Goal: Transaction & Acquisition: Book appointment/travel/reservation

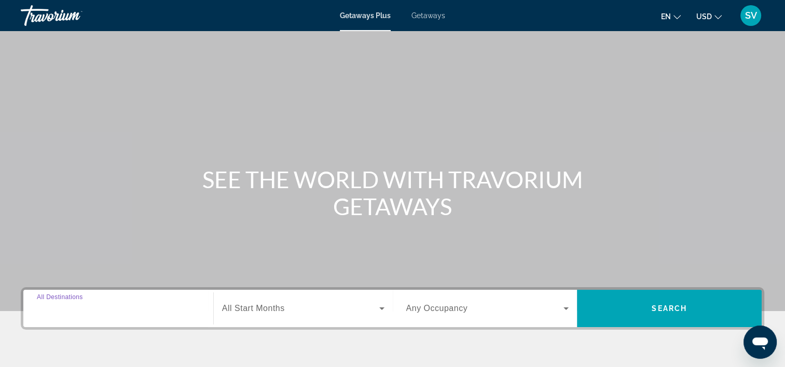
click at [114, 306] on input "Destination All Destinations" at bounding box center [118, 309] width 163 height 12
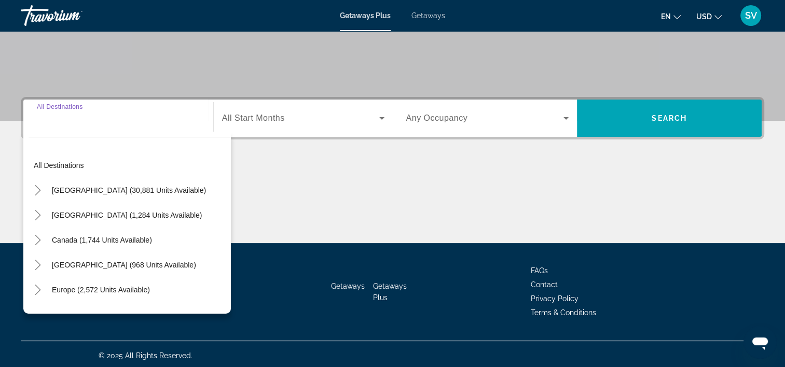
scroll to position [193, 0]
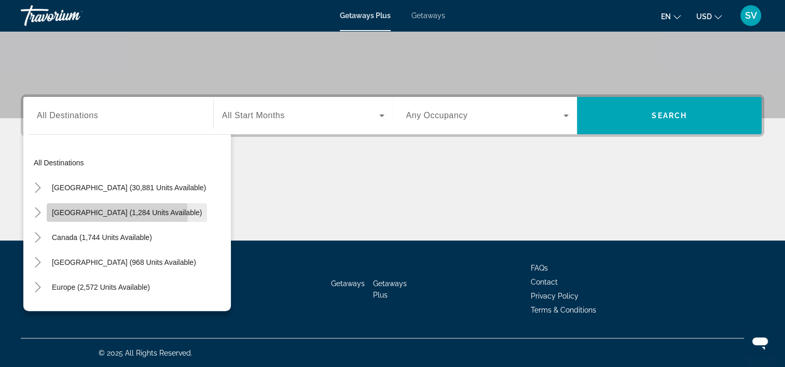
click at [117, 215] on span "[GEOGRAPHIC_DATA] (1,284 units available)" at bounding box center [127, 212] width 150 height 8
type input "**********"
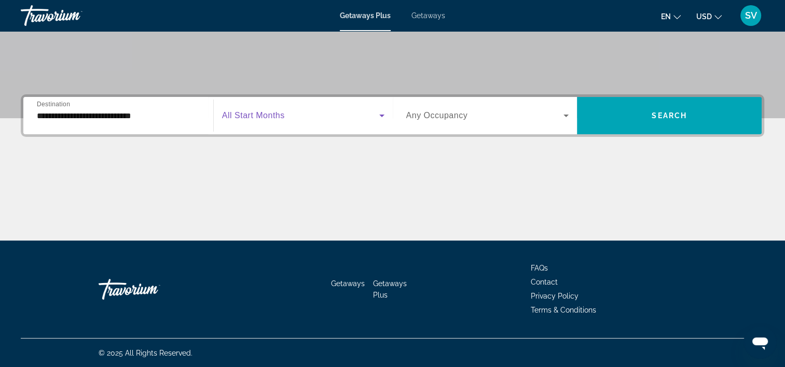
click at [383, 116] on icon "Search widget" at bounding box center [381, 115] width 12 height 12
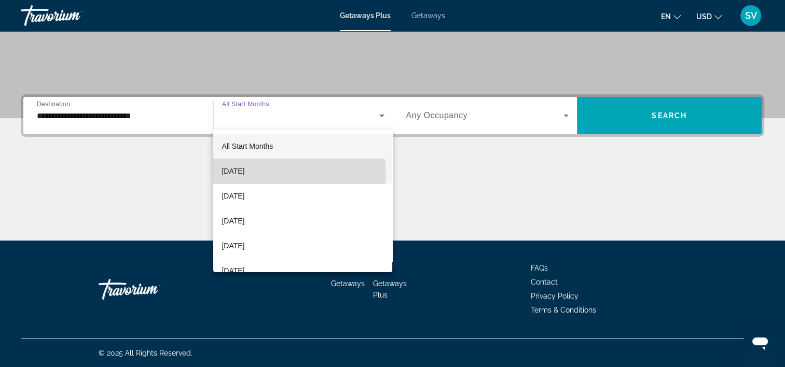
click at [244, 176] on span "[DATE]" at bounding box center [232, 171] width 23 height 12
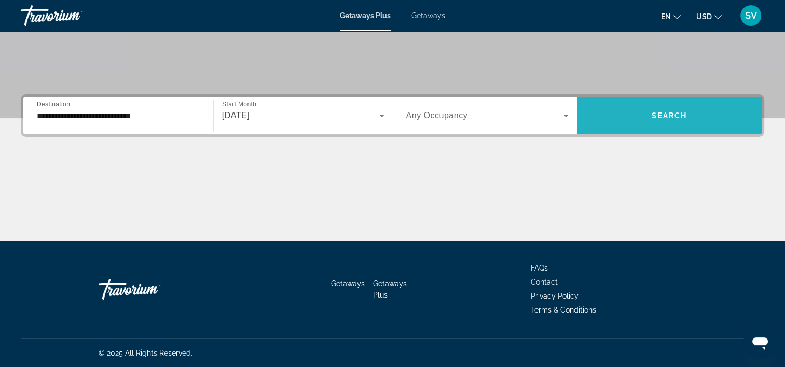
click at [671, 124] on span "Search widget" at bounding box center [669, 115] width 185 height 25
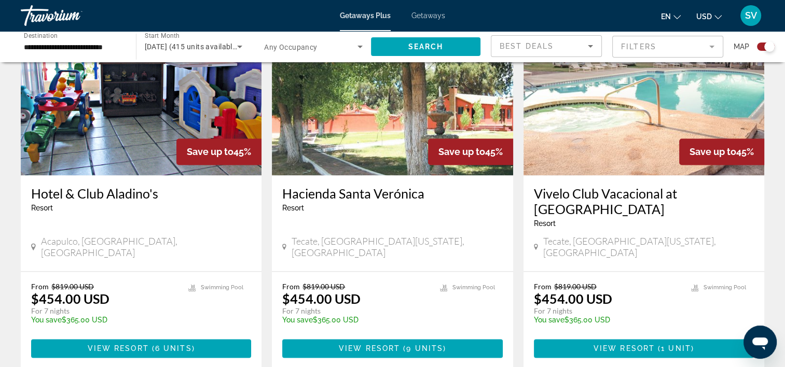
scroll to position [1551, 0]
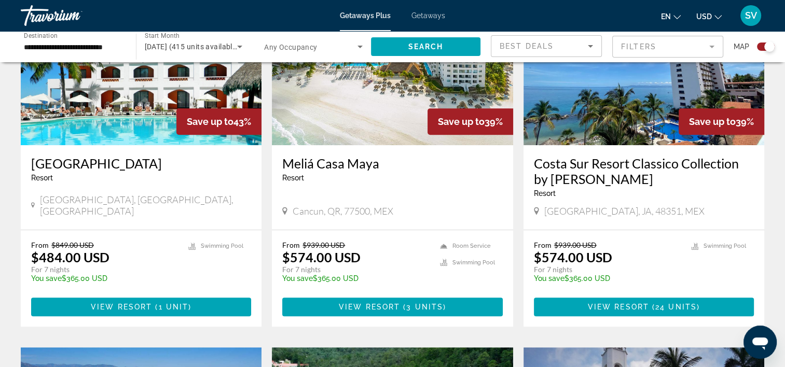
scroll to position [441, 0]
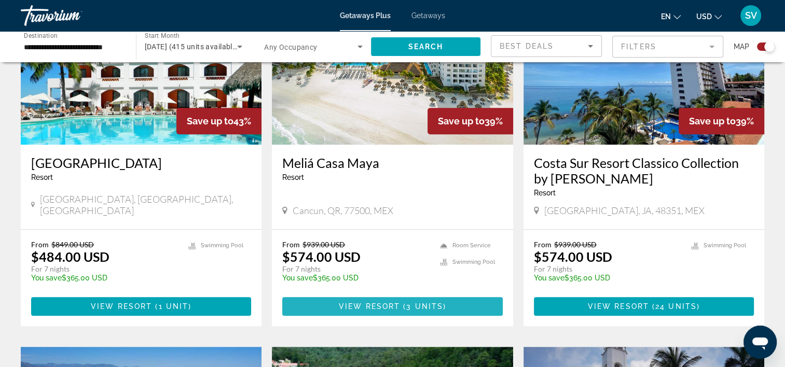
click at [371, 306] on span "View Resort" at bounding box center [369, 306] width 61 height 8
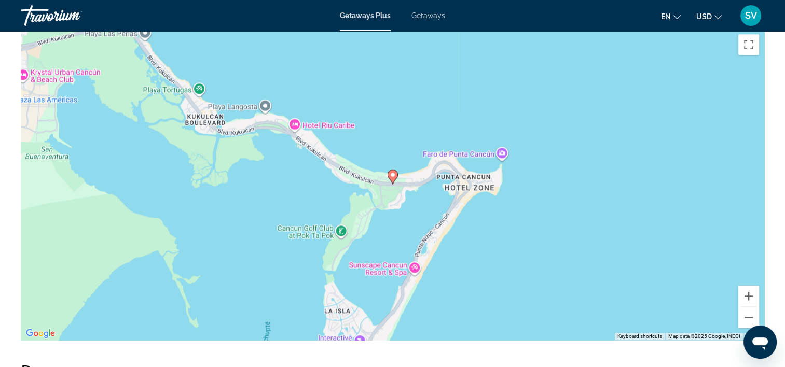
scroll to position [1212, 0]
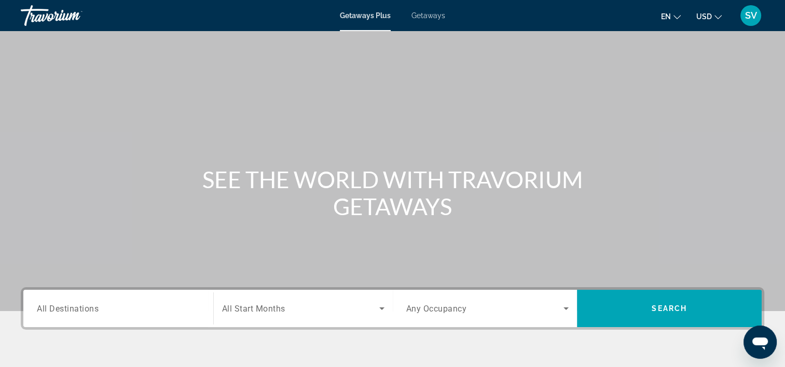
click at [94, 311] on span "All Destinations" at bounding box center [68, 308] width 62 height 10
click at [94, 311] on input "Destination All Destinations" at bounding box center [118, 309] width 163 height 12
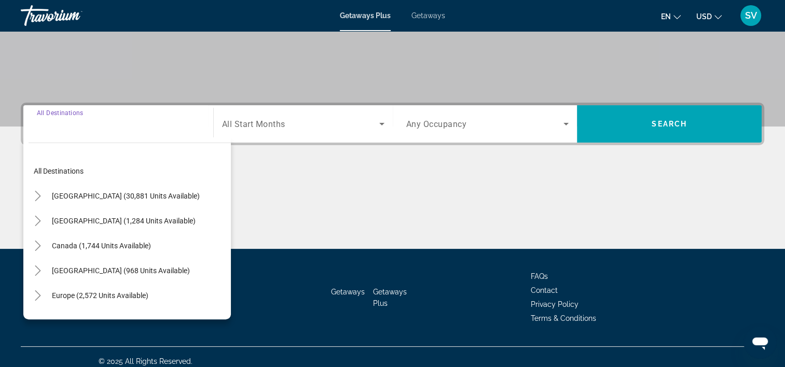
scroll to position [193, 0]
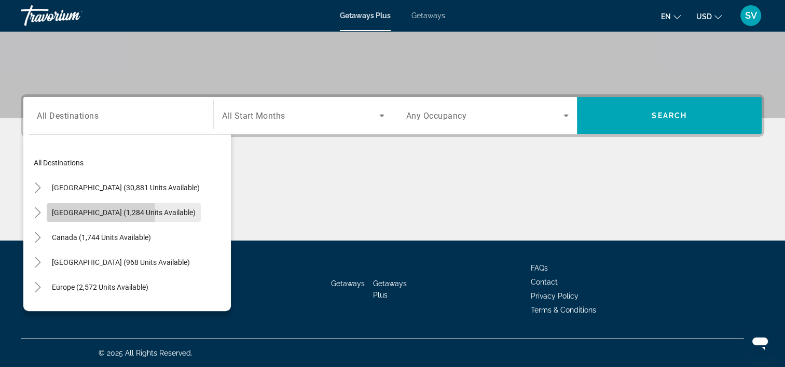
click at [65, 212] on span "Mexico (1,284 units available)" at bounding box center [124, 212] width 144 height 8
type input "**********"
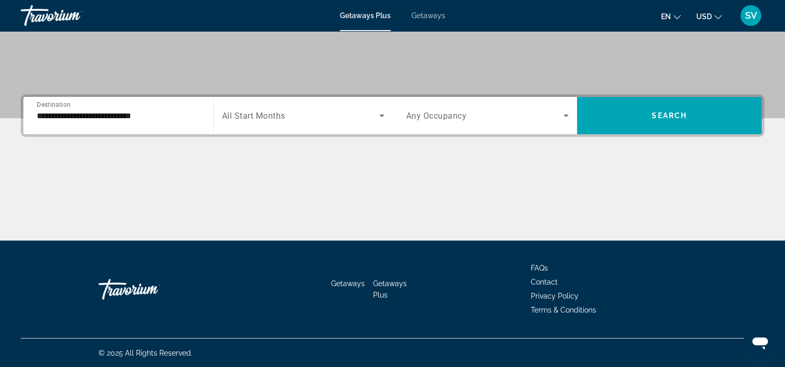
click at [280, 114] on span "All Start Months" at bounding box center [253, 116] width 63 height 10
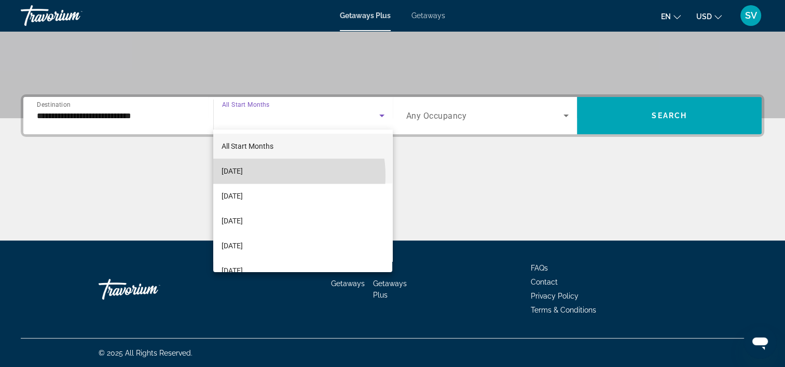
click at [243, 176] on span "September 2025" at bounding box center [231, 171] width 21 height 12
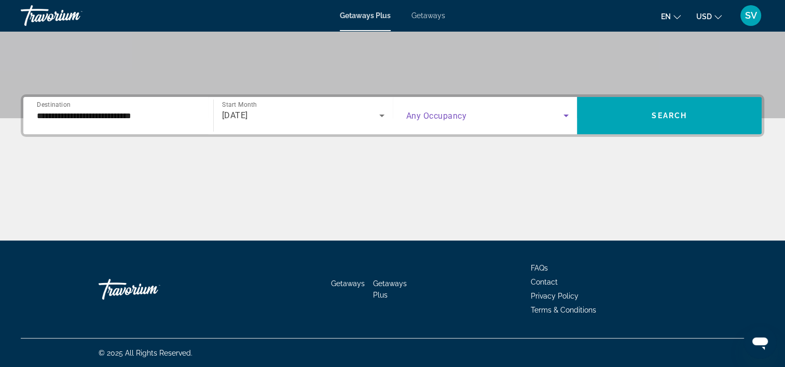
click at [492, 119] on span "Search widget" at bounding box center [485, 115] width 158 height 12
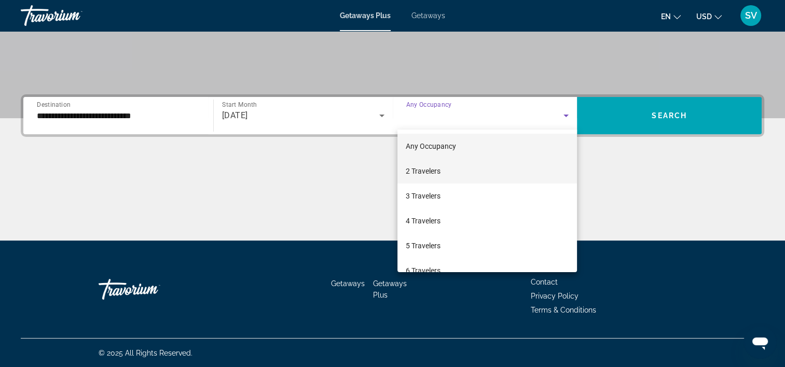
click at [451, 166] on mat-option "2 Travelers" at bounding box center [486, 171] width 179 height 25
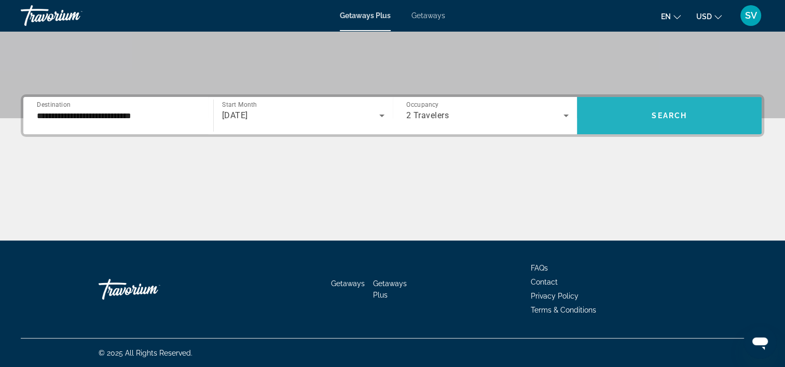
click at [697, 113] on span "Search widget" at bounding box center [669, 115] width 185 height 25
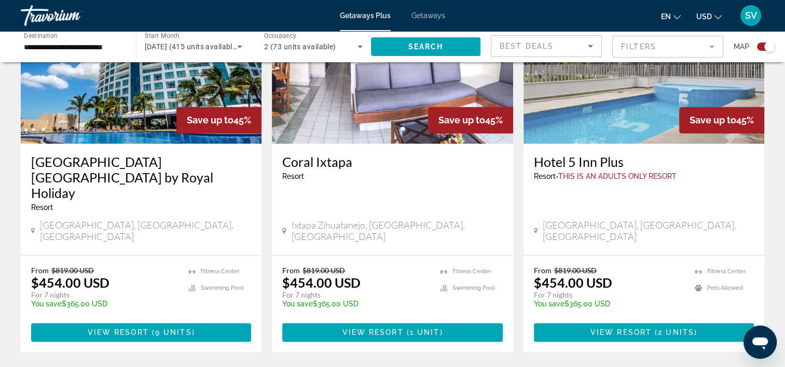
scroll to position [1578, 0]
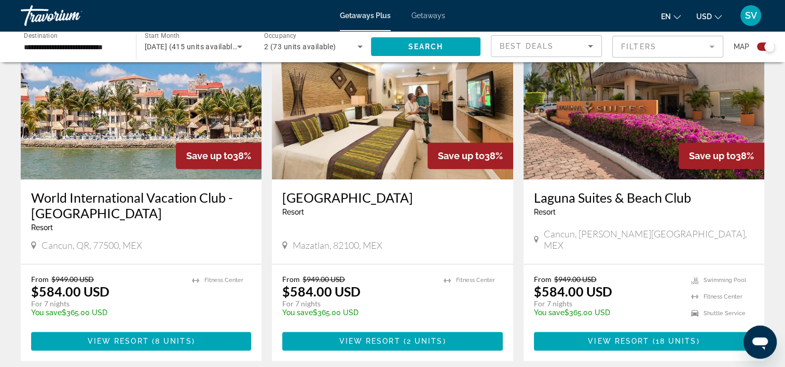
scroll to position [1155, 0]
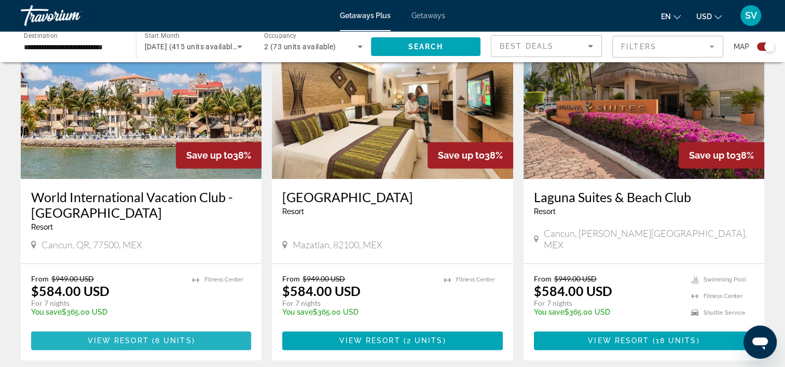
click at [160, 337] on span "8 units" at bounding box center [173, 341] width 37 height 8
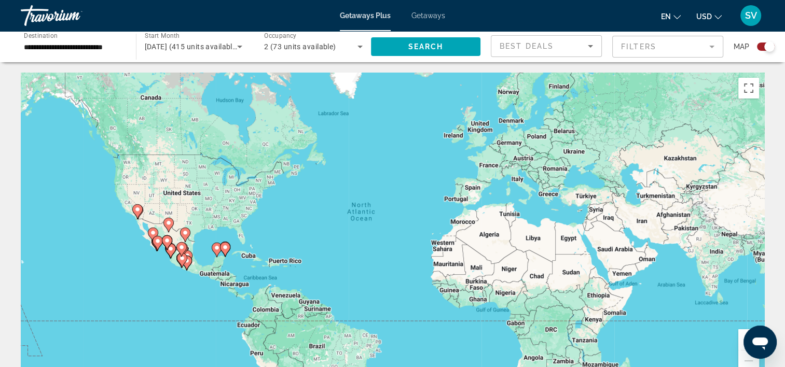
click at [417, 19] on span "Getaways" at bounding box center [428, 15] width 34 height 8
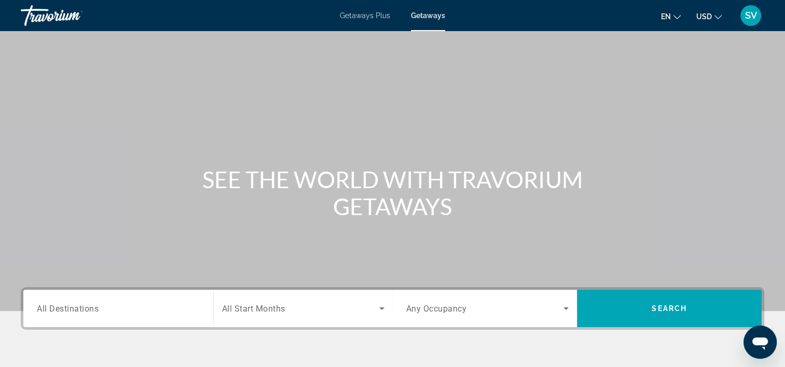
click at [75, 315] on div "Search widget" at bounding box center [118, 309] width 163 height 30
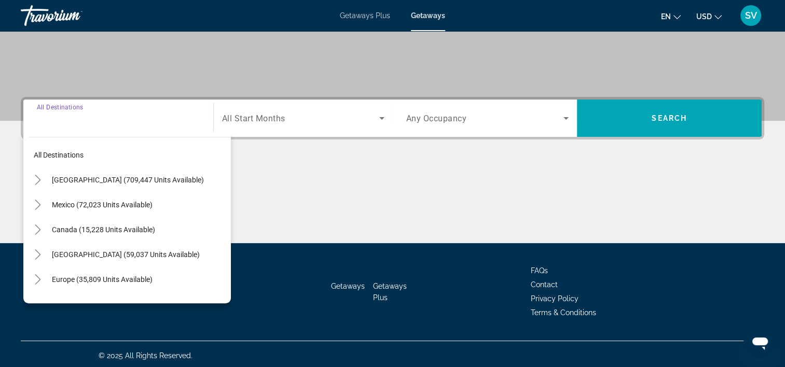
scroll to position [193, 0]
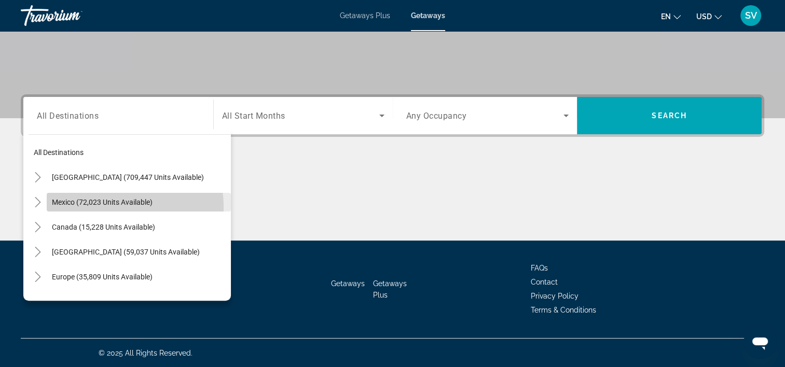
click at [103, 207] on span "Search widget" at bounding box center [139, 202] width 184 height 25
type input "**********"
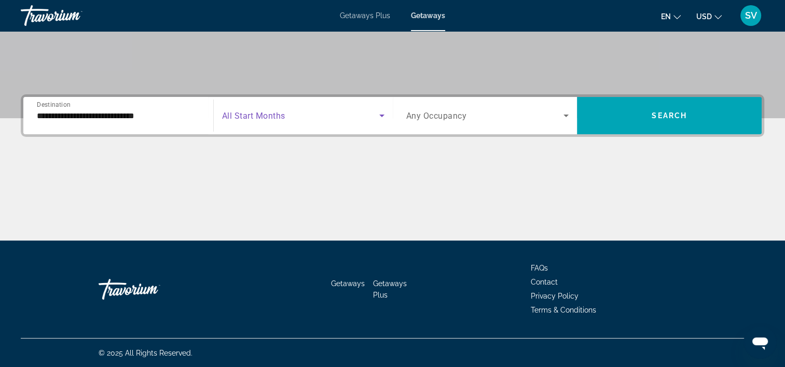
click at [378, 116] on icon "Search widget" at bounding box center [381, 115] width 12 height 12
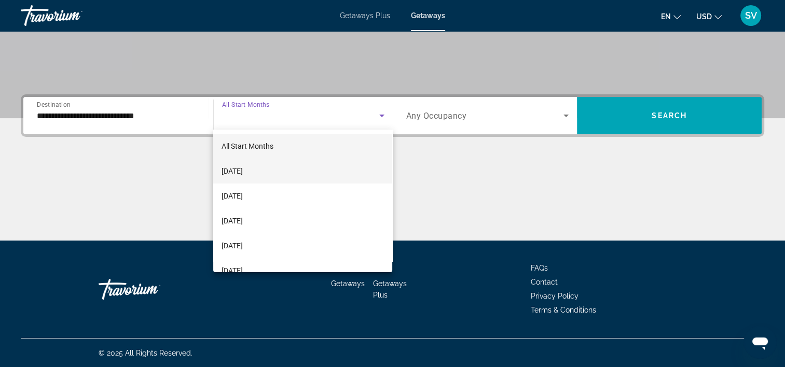
click at [243, 175] on span "September 2025" at bounding box center [231, 171] width 21 height 12
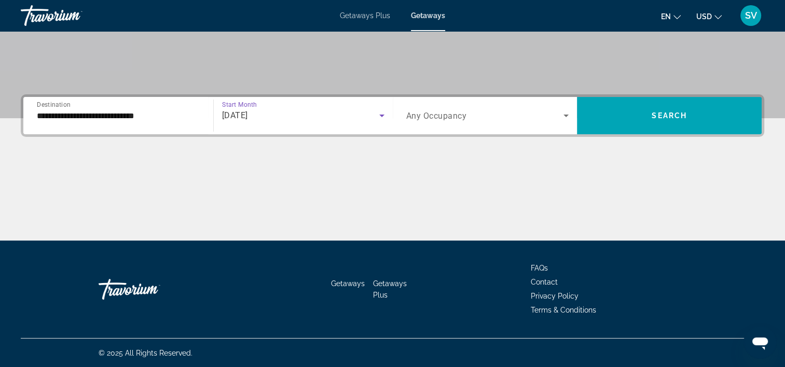
click at [383, 117] on icon "Search widget" at bounding box center [381, 115] width 12 height 12
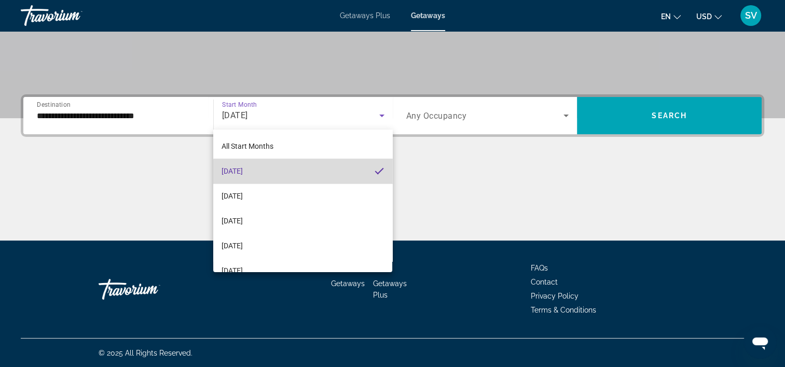
click at [306, 173] on mat-option "September 2025" at bounding box center [302, 171] width 179 height 25
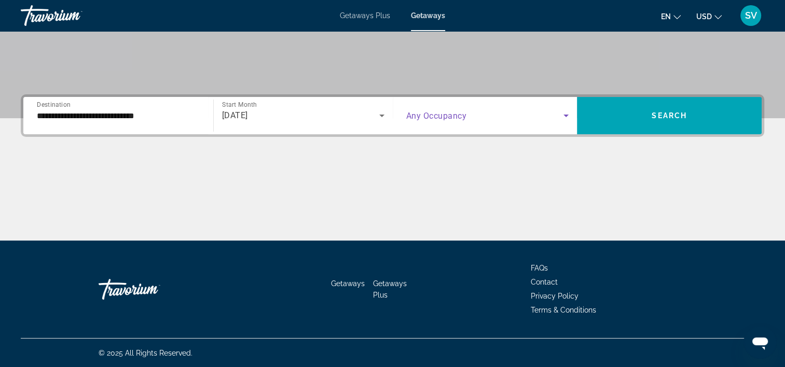
click at [566, 116] on icon "Search widget" at bounding box center [565, 116] width 5 height 3
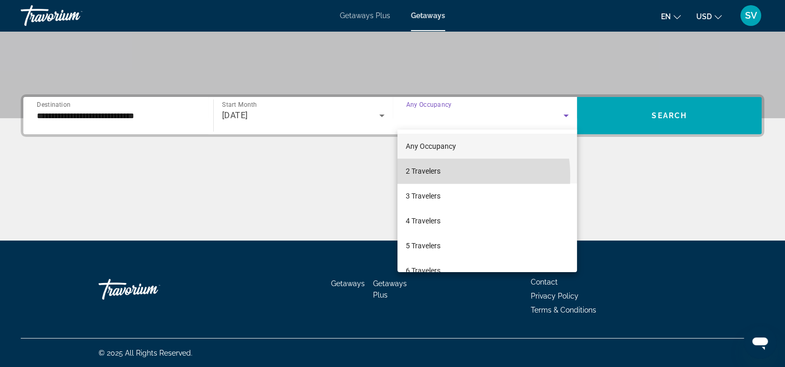
click at [429, 176] on span "2 Travelers" at bounding box center [423, 171] width 35 height 12
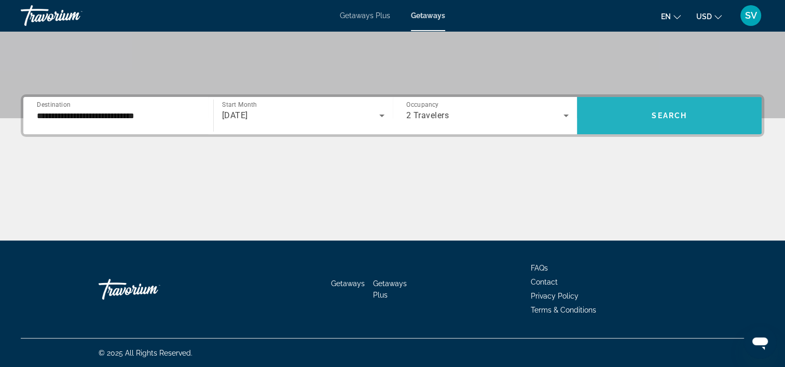
click at [648, 113] on span "Search widget" at bounding box center [669, 115] width 185 height 25
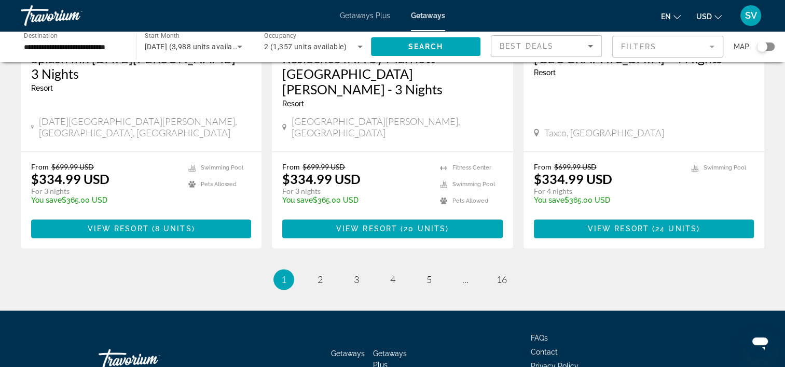
scroll to position [1337, 0]
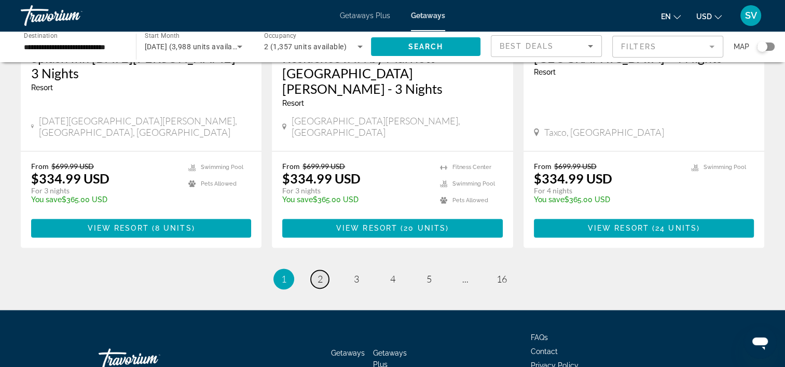
click at [323, 270] on link "page 2" at bounding box center [320, 279] width 18 height 18
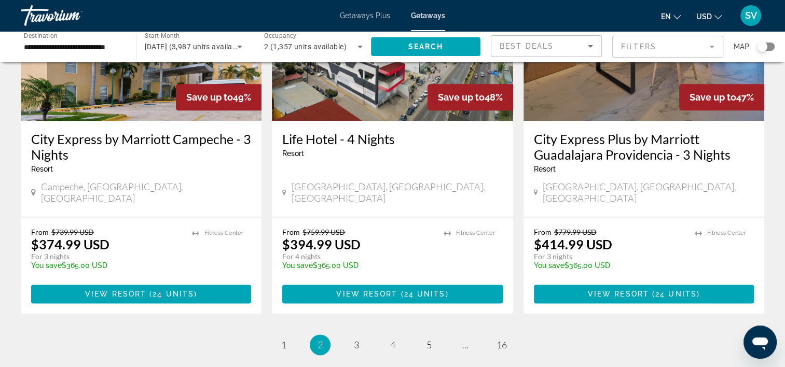
scroll to position [1283, 0]
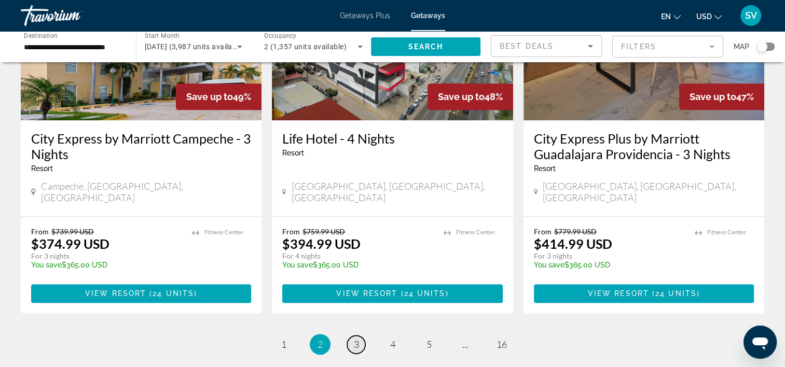
click at [355, 339] on span "3" at bounding box center [356, 344] width 5 height 11
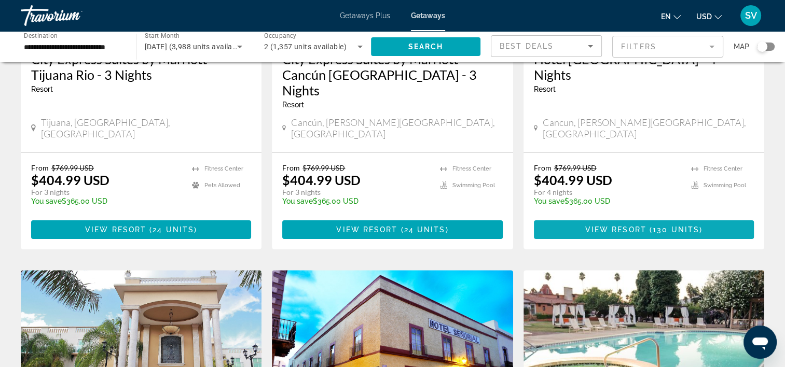
scroll to position [223, 0]
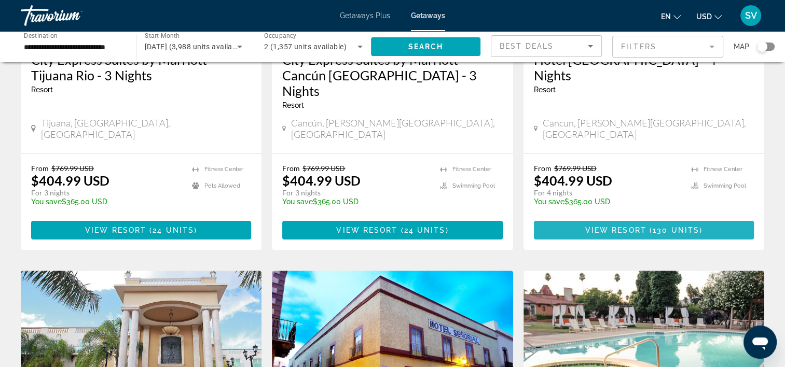
click at [615, 226] on span "View Resort" at bounding box center [615, 230] width 61 height 8
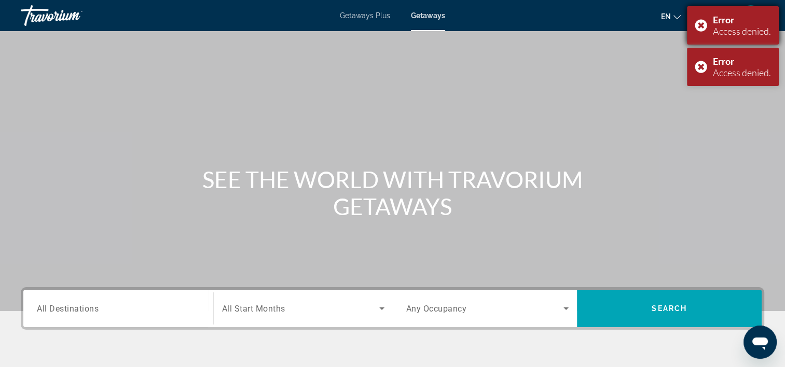
click at [706, 26] on div "Error Access denied." at bounding box center [733, 25] width 92 height 38
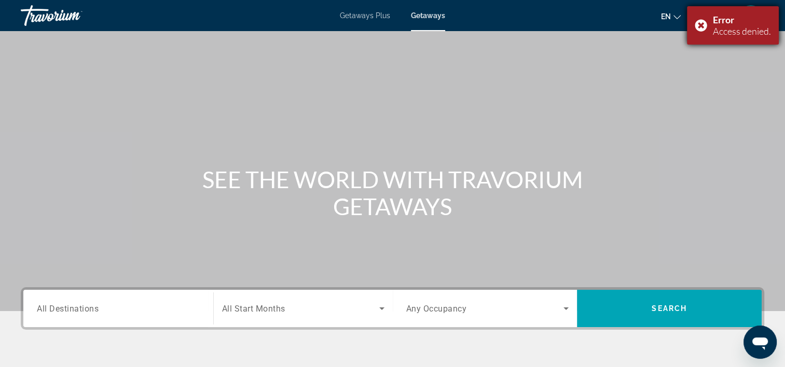
click at [699, 28] on div "Error Access denied." at bounding box center [733, 25] width 92 height 38
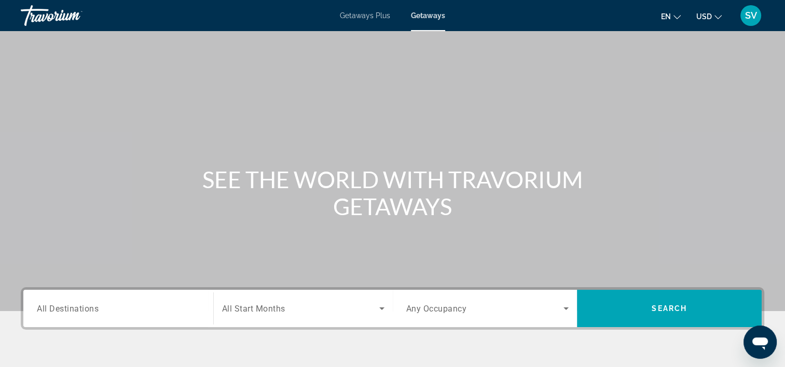
click at [78, 310] on span "All Destinations" at bounding box center [68, 308] width 62 height 10
click at [78, 310] on input "Destination All Destinations" at bounding box center [118, 309] width 163 height 12
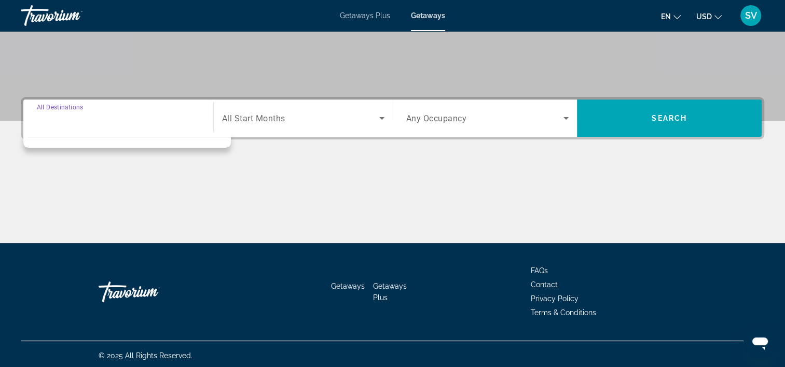
scroll to position [193, 0]
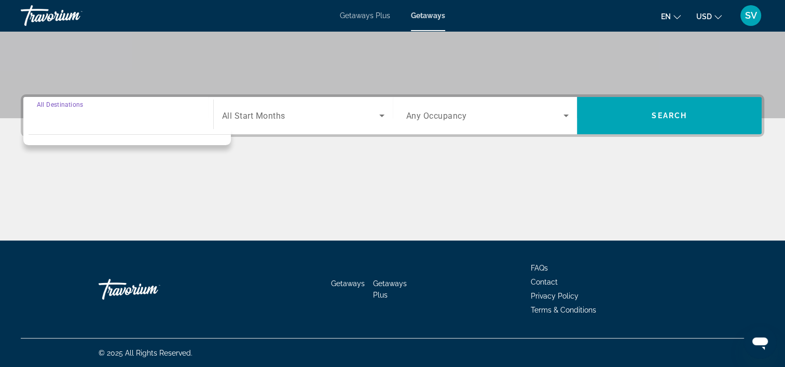
click at [155, 111] on input "Destination All Destinations" at bounding box center [118, 116] width 163 height 12
click at [436, 15] on span "Getaways" at bounding box center [428, 15] width 34 height 8
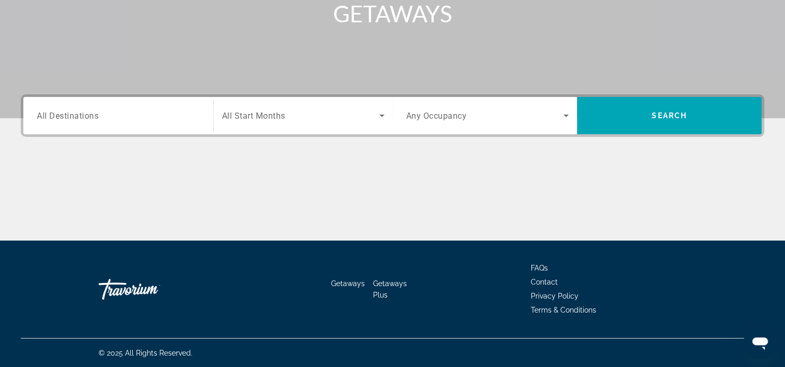
scroll to position [0, 0]
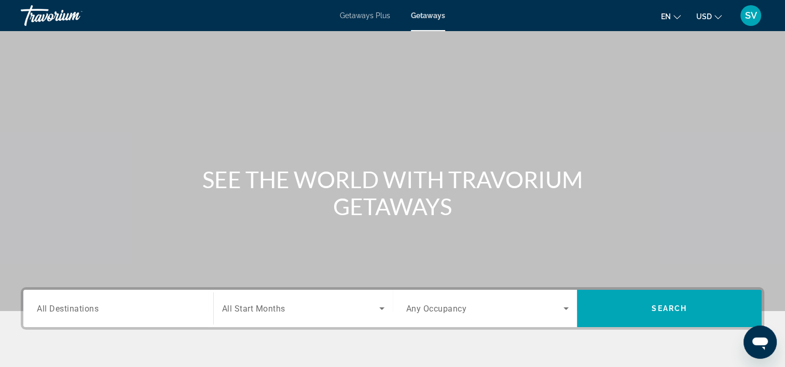
click at [74, 313] on span "All Destinations" at bounding box center [68, 308] width 62 height 10
click at [74, 313] on input "Destination All Destinations" at bounding box center [118, 309] width 163 height 12
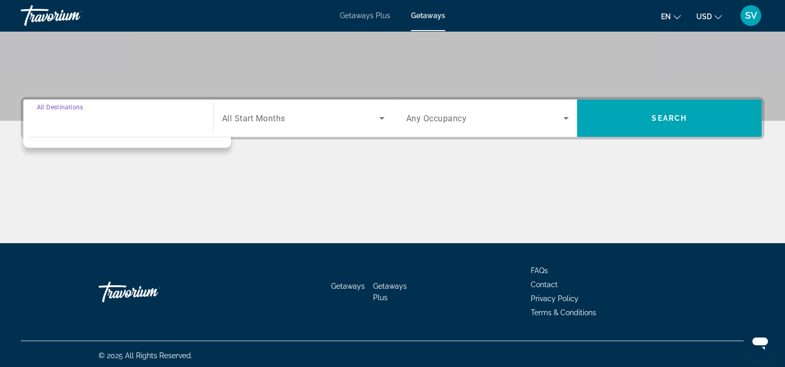
scroll to position [193, 0]
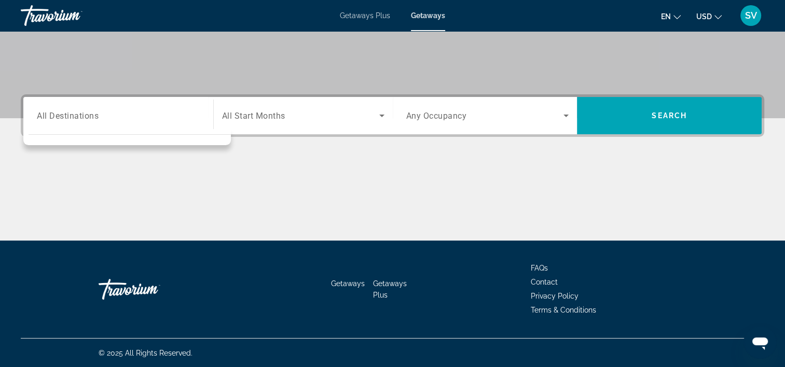
click at [424, 18] on span "Getaways" at bounding box center [428, 15] width 34 height 8
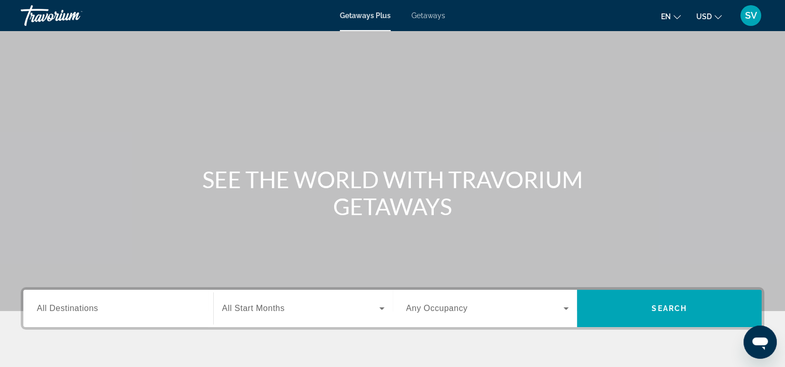
click at [86, 306] on span "All Destinations" at bounding box center [67, 308] width 61 height 9
click at [86, 306] on input "Destination All Destinations" at bounding box center [118, 309] width 163 height 12
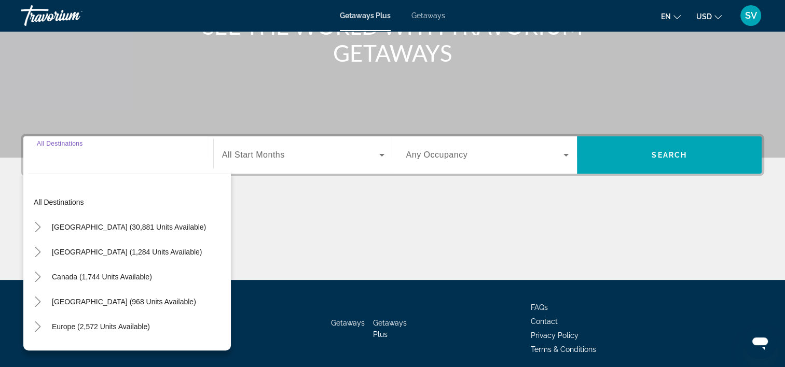
scroll to position [193, 0]
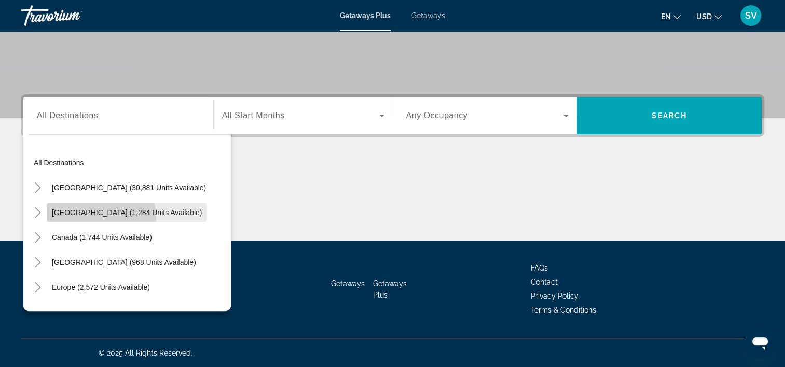
click at [99, 217] on span "Search widget" at bounding box center [127, 212] width 160 height 25
type input "**********"
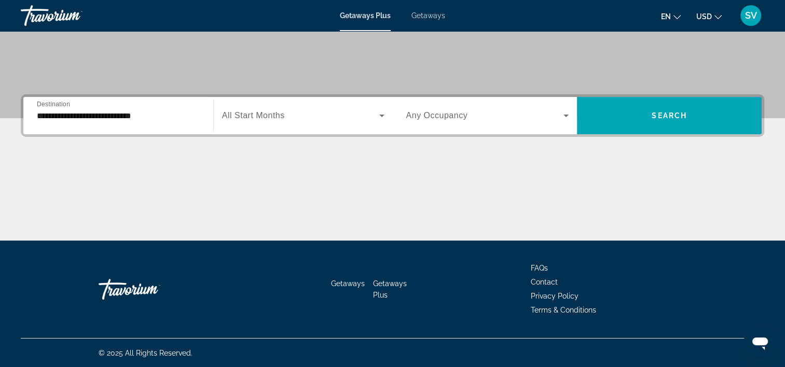
click at [430, 14] on span "Getaways" at bounding box center [428, 15] width 34 height 8
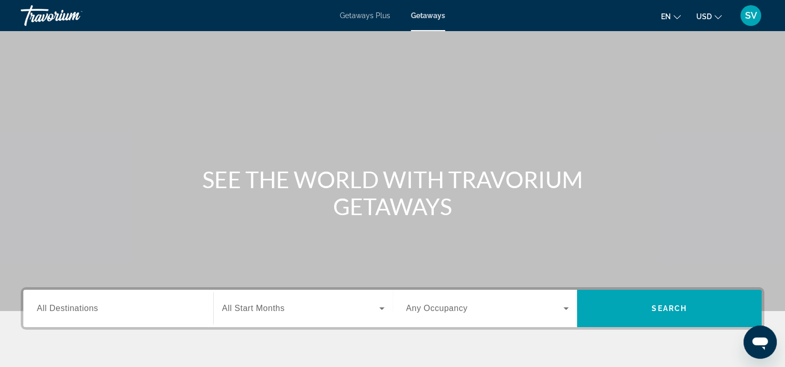
click at [93, 304] on span "All Destinations" at bounding box center [67, 308] width 61 height 9
click at [93, 304] on input "Destination All Destinations" at bounding box center [118, 309] width 163 height 12
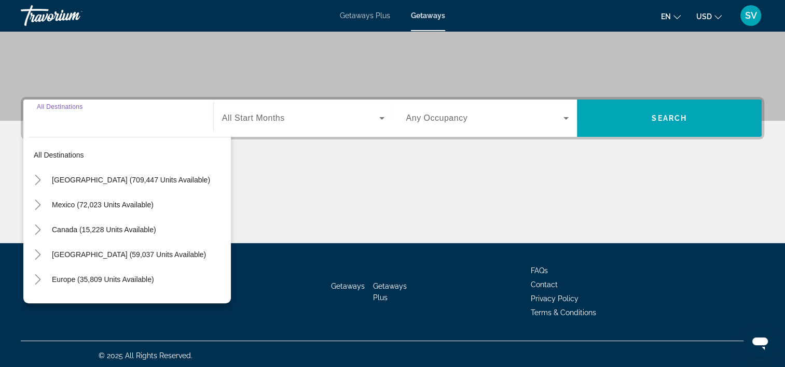
scroll to position [193, 0]
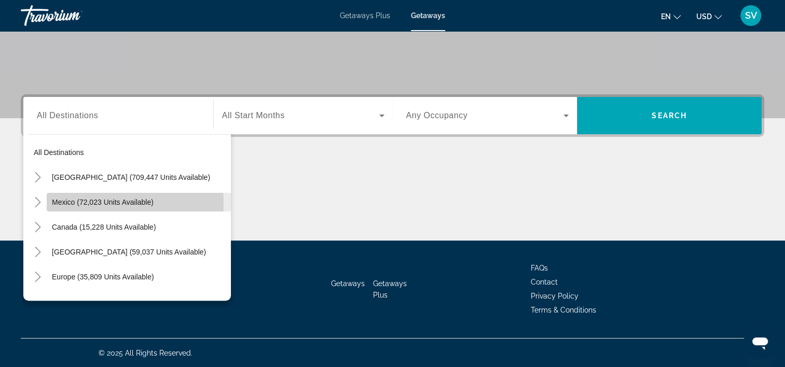
click at [94, 203] on span "Mexico (72,023 units available)" at bounding box center [103, 202] width 102 height 8
type input "**********"
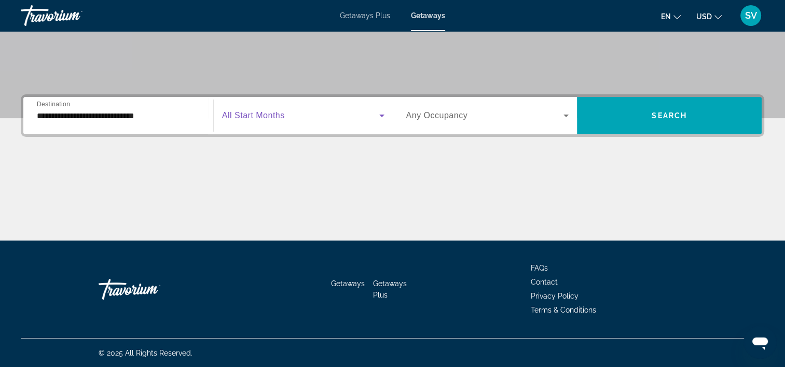
click at [286, 116] on span "Search widget" at bounding box center [300, 115] width 157 height 12
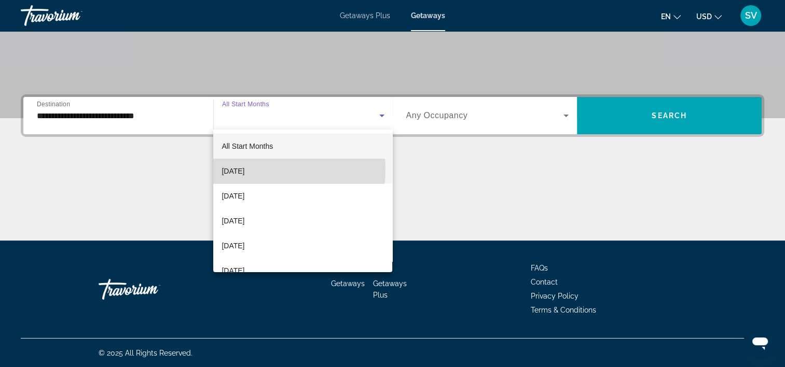
click at [244, 170] on span "September 2025" at bounding box center [232, 171] width 23 height 12
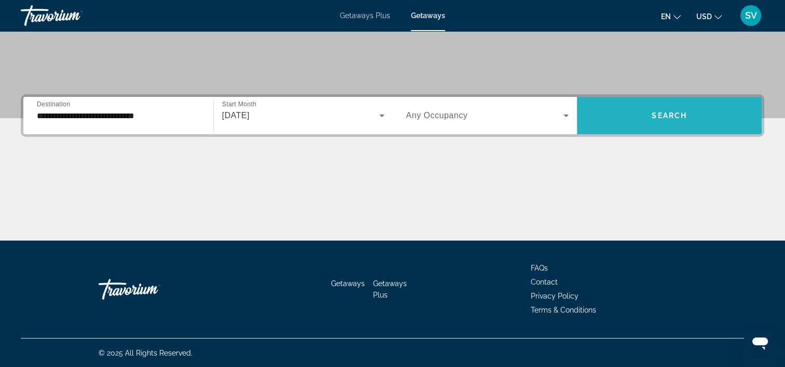
click at [636, 113] on span "Search widget" at bounding box center [669, 115] width 185 height 25
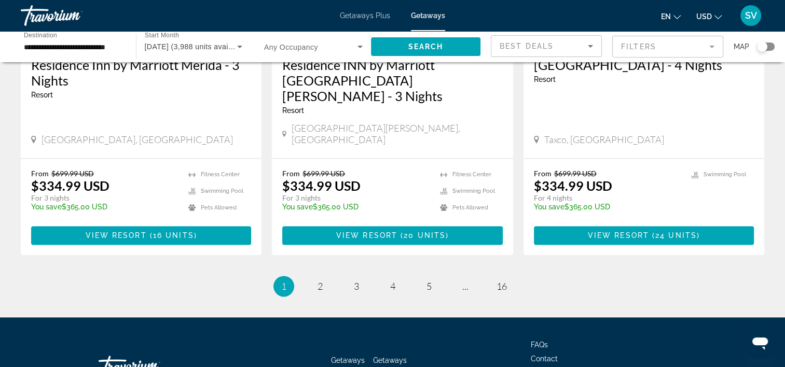
scroll to position [1342, 0]
click at [320, 281] on span "2" at bounding box center [319, 286] width 5 height 11
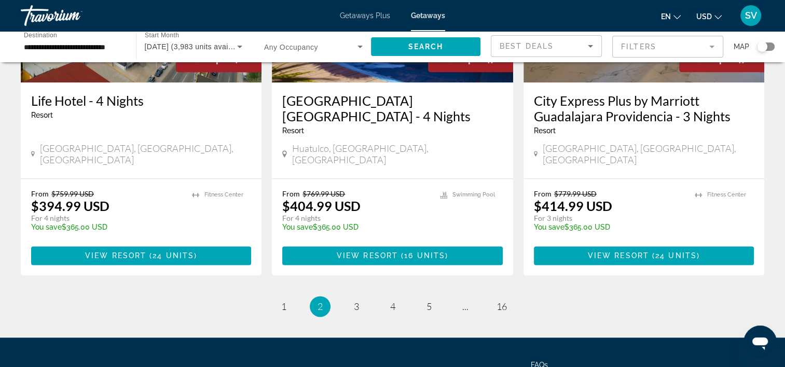
scroll to position [1372, 0]
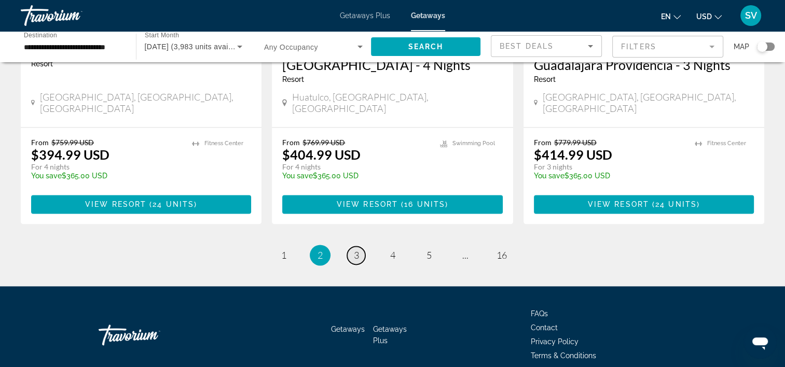
click at [358, 249] on span "3" at bounding box center [356, 254] width 5 height 11
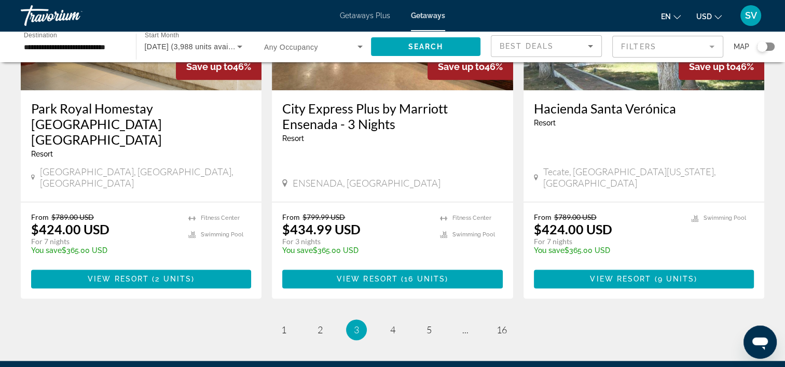
scroll to position [1351, 0]
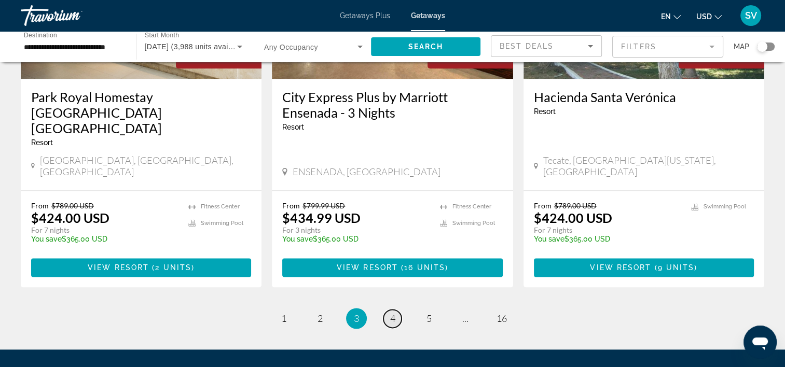
click at [390, 313] on span "4" at bounding box center [392, 318] width 5 height 11
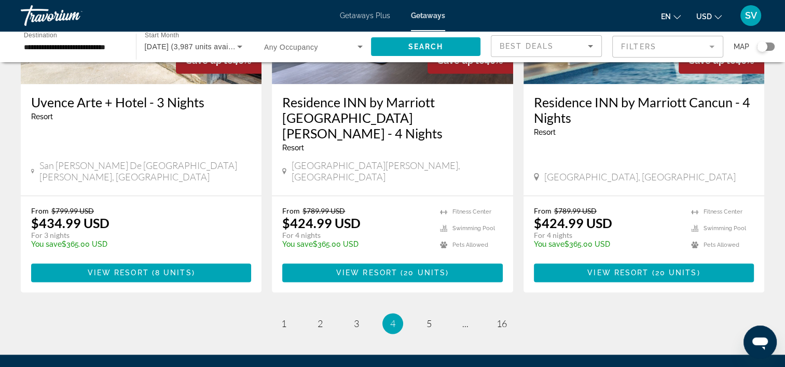
scroll to position [1335, 0]
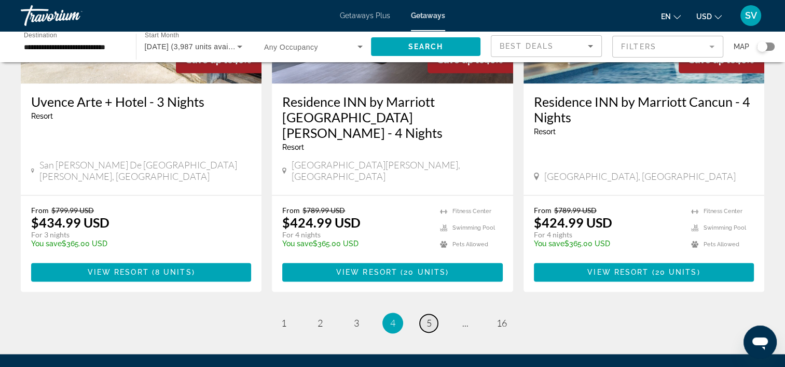
click at [432, 314] on link "page 5" at bounding box center [429, 323] width 18 height 18
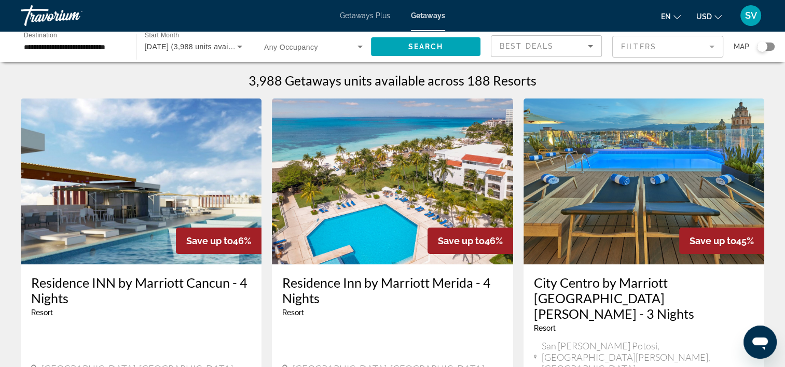
click at [432, 229] on div "Save up to 46%" at bounding box center [470, 241] width 86 height 26
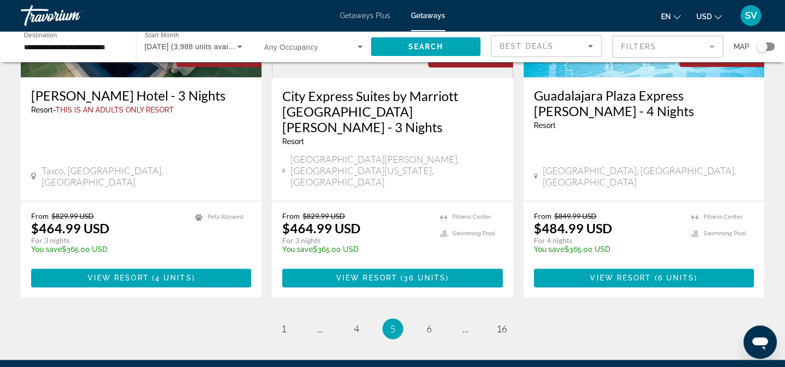
scroll to position [1357, 0]
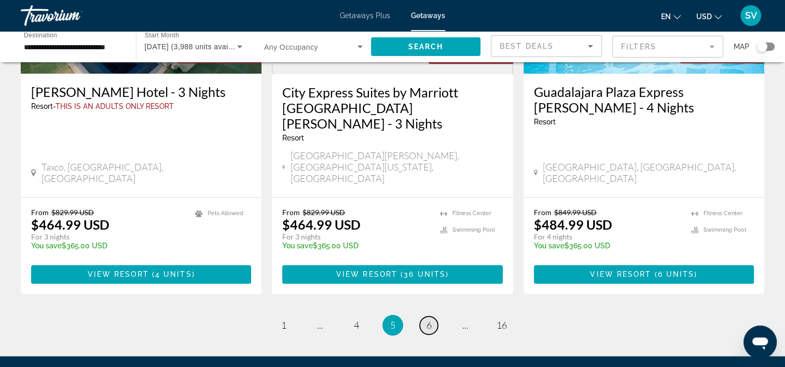
click at [431, 316] on link "page 6" at bounding box center [429, 325] width 18 height 18
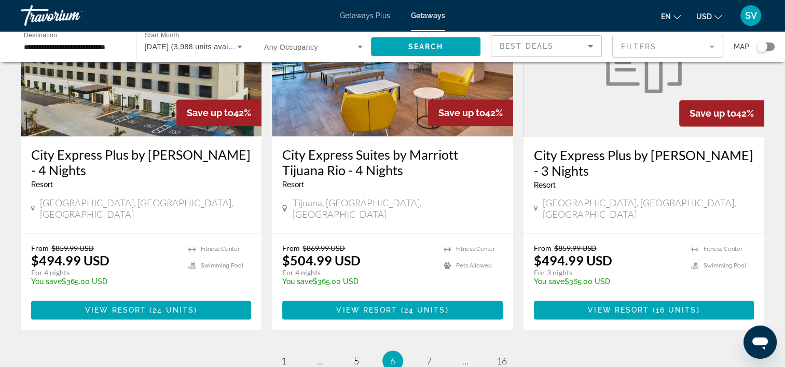
scroll to position [1283, 0]
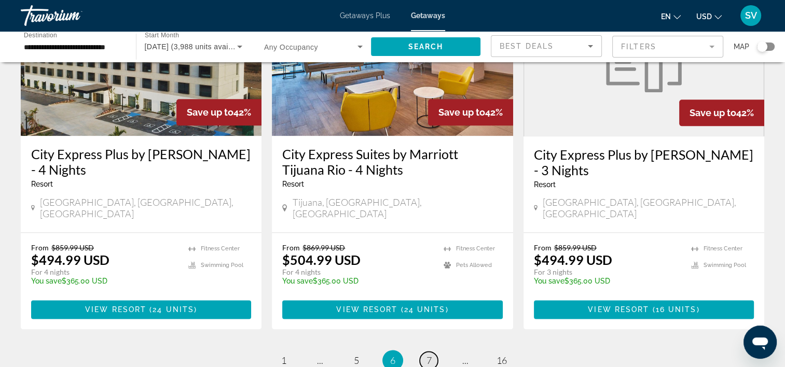
click at [427, 355] on span "7" at bounding box center [428, 360] width 5 height 11
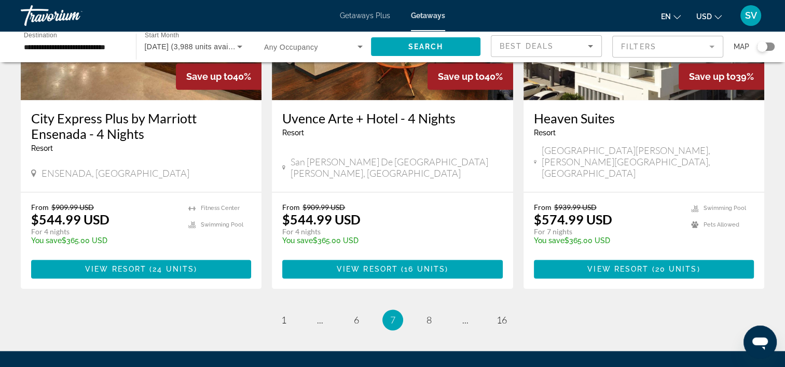
scroll to position [1315, 0]
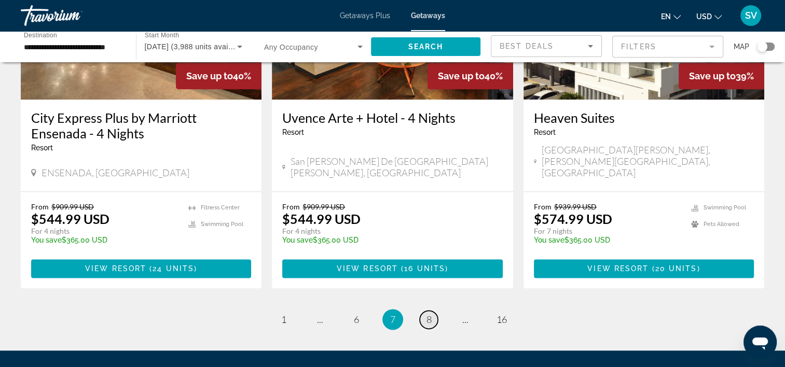
click at [429, 314] on span "8" at bounding box center [428, 319] width 5 height 11
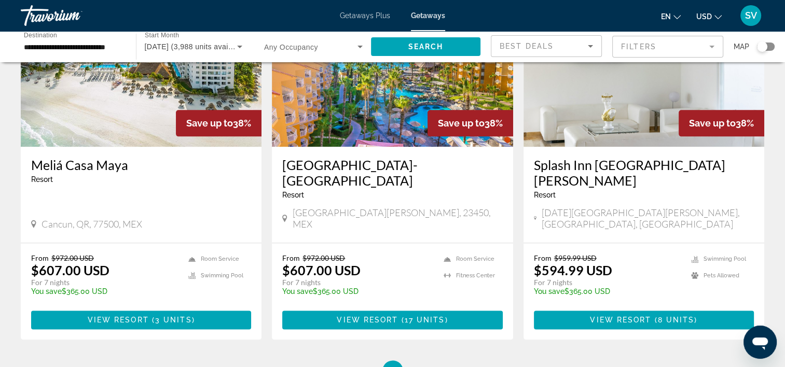
scroll to position [1242, 0]
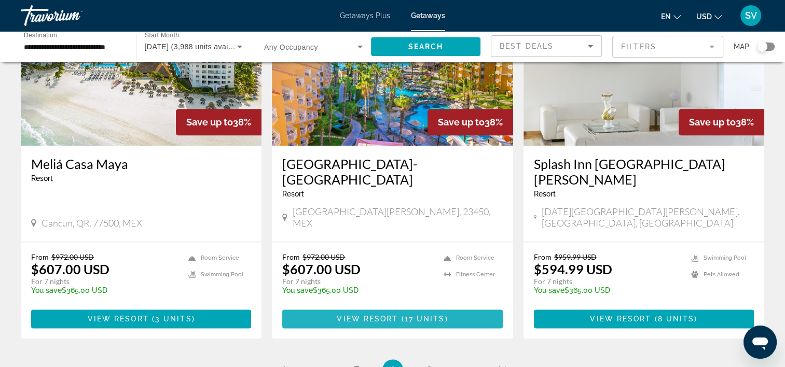
click at [386, 315] on span "View Resort" at bounding box center [367, 319] width 61 height 8
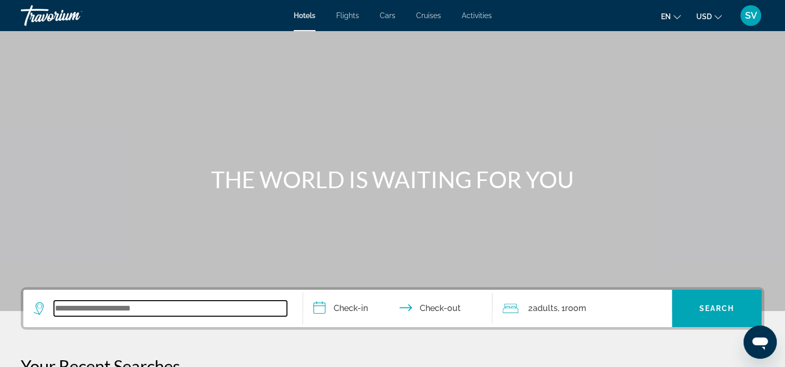
click at [107, 302] on input "Search widget" at bounding box center [170, 309] width 233 height 16
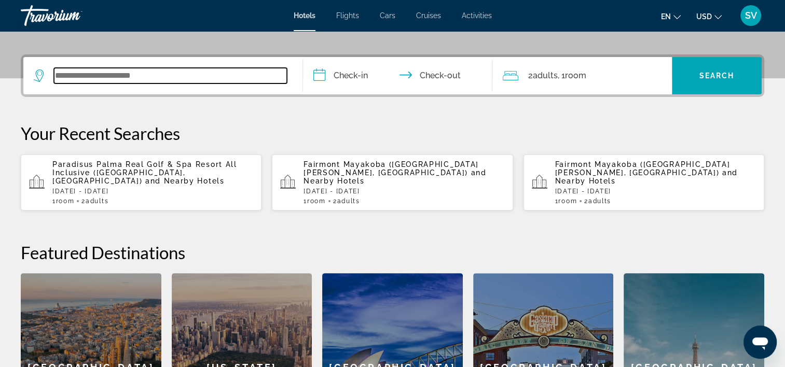
scroll to position [253, 0]
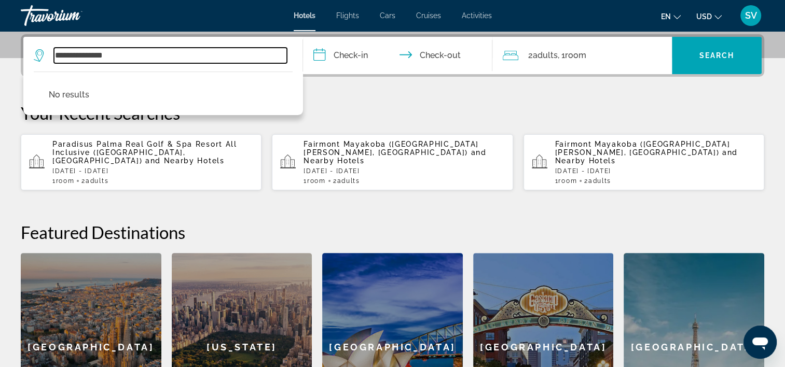
click at [124, 55] on input "**********" at bounding box center [170, 56] width 233 height 16
click at [73, 56] on input "**********" at bounding box center [170, 56] width 233 height 16
click at [130, 55] on input "**********" at bounding box center [170, 56] width 233 height 16
click at [88, 52] on input "**********" at bounding box center [170, 56] width 233 height 16
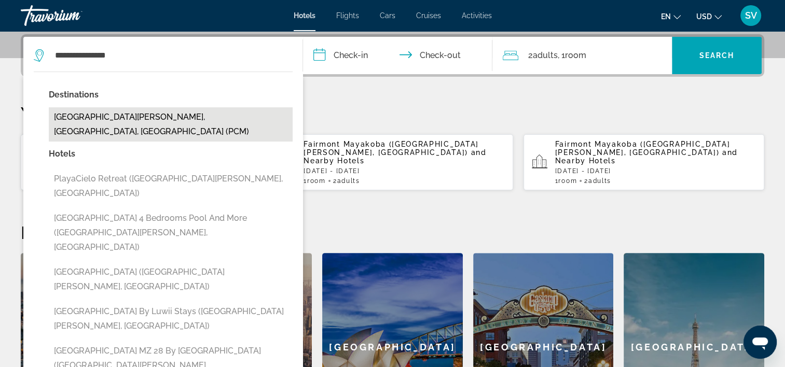
click at [128, 111] on button "[GEOGRAPHIC_DATA][PERSON_NAME], [GEOGRAPHIC_DATA], [GEOGRAPHIC_DATA] (PCM)" at bounding box center [171, 124] width 244 height 34
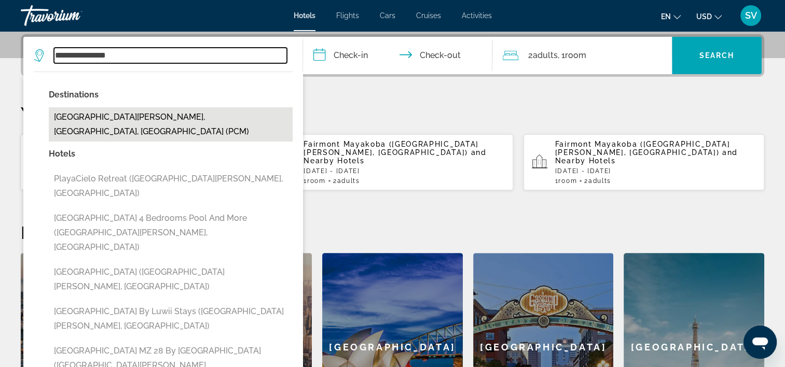
type input "**********"
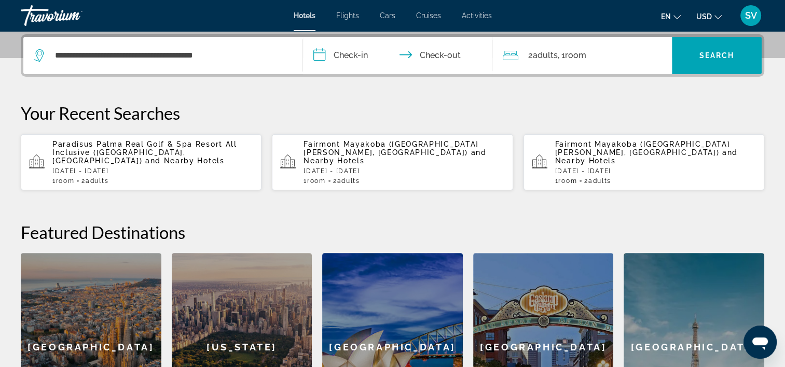
click at [346, 57] on input "**********" at bounding box center [400, 57] width 194 height 40
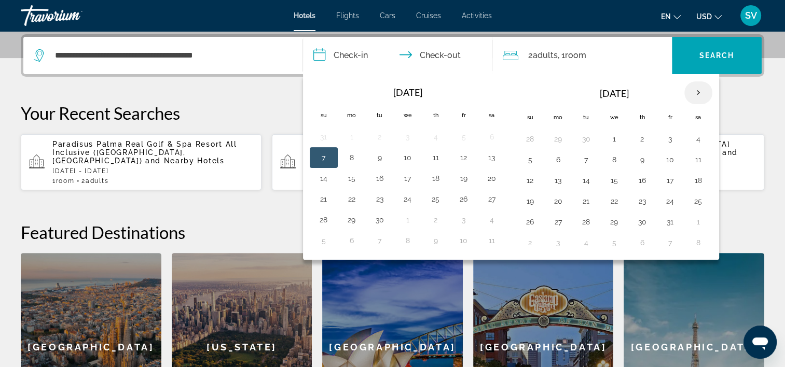
click at [691, 91] on th "Next month" at bounding box center [698, 92] width 28 height 23
click at [636, 198] on button "20" at bounding box center [642, 201] width 17 height 15
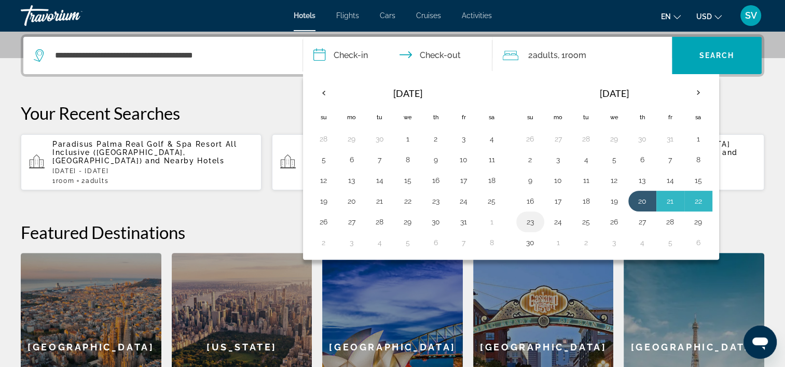
click at [529, 219] on button "23" at bounding box center [530, 222] width 17 height 15
type input "**********"
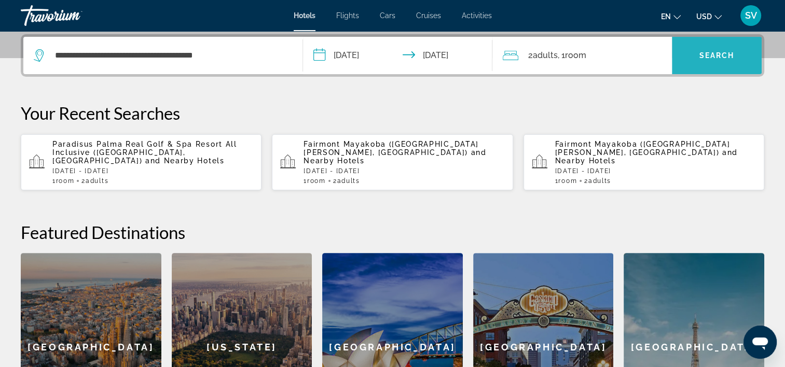
click at [715, 64] on span "Search widget" at bounding box center [717, 55] width 90 height 25
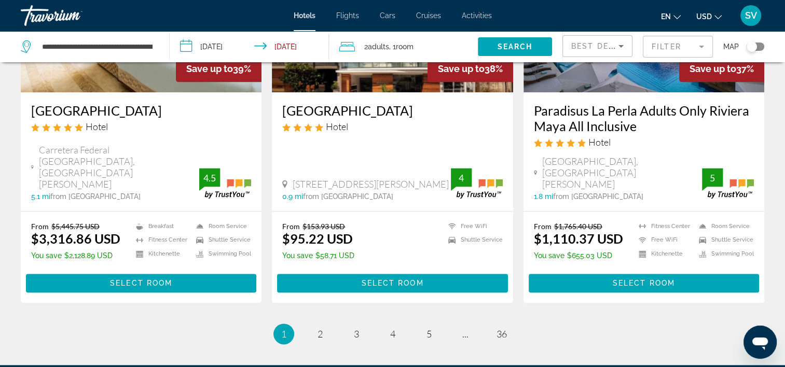
scroll to position [1353, 0]
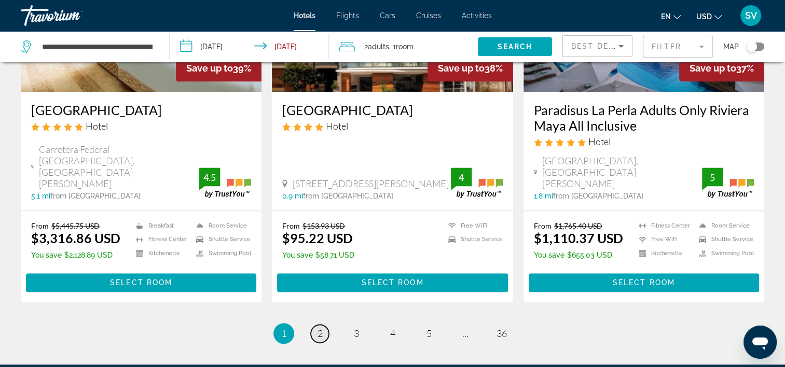
click at [315, 325] on link "page 2" at bounding box center [320, 334] width 18 height 18
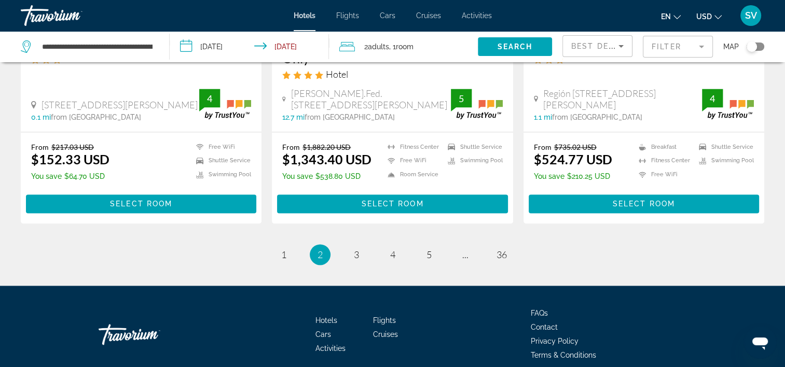
scroll to position [1433, 0]
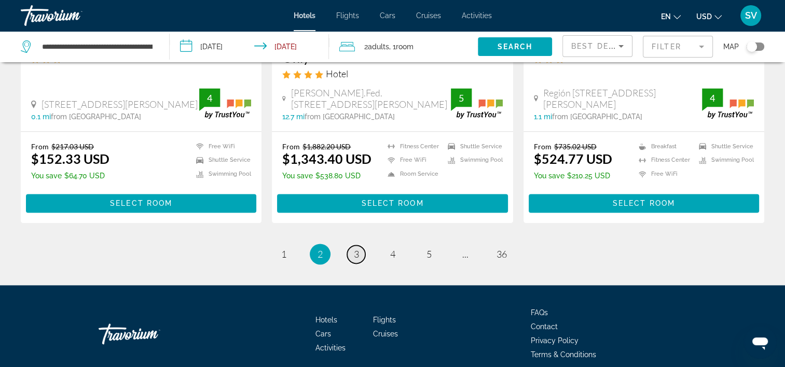
click at [354, 248] on span "3" at bounding box center [356, 253] width 5 height 11
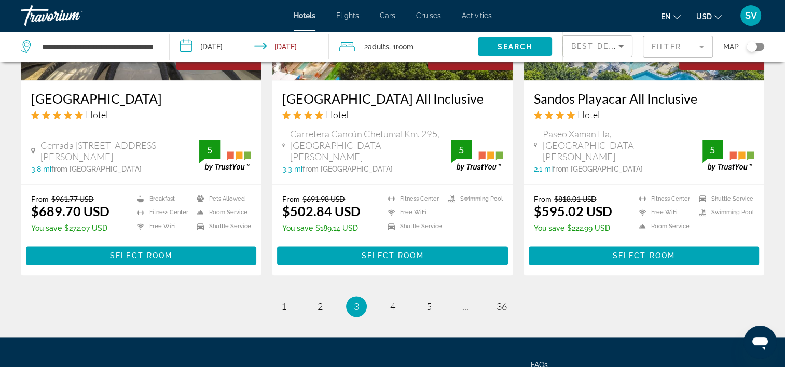
scroll to position [1356, 0]
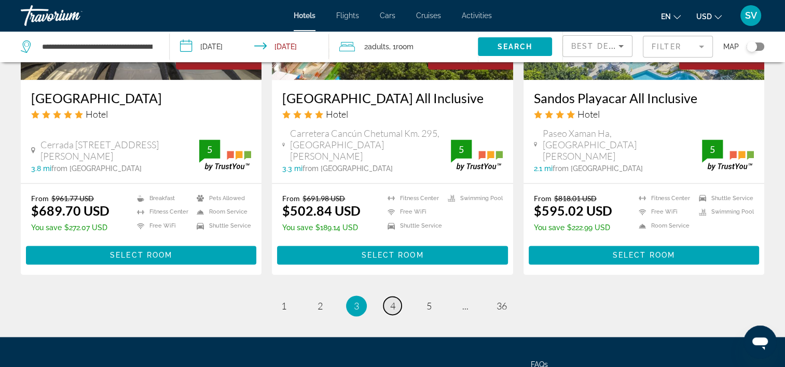
click at [398, 297] on link "page 4" at bounding box center [392, 306] width 18 height 18
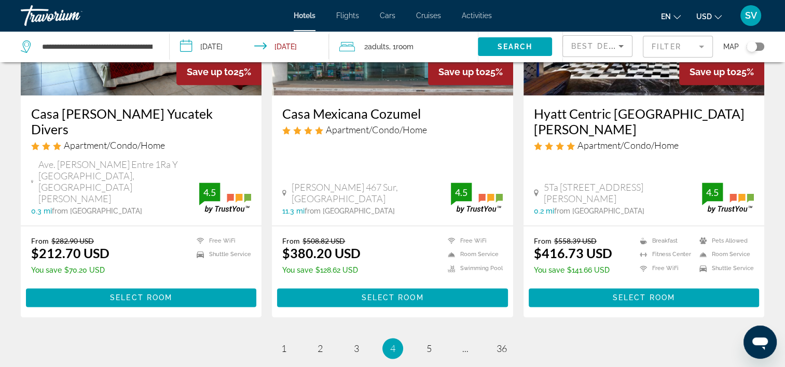
scroll to position [1345, 0]
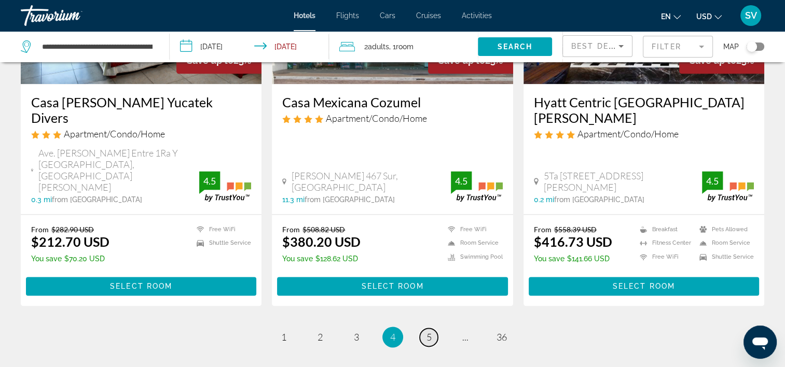
click at [427, 328] on link "page 5" at bounding box center [429, 337] width 18 height 18
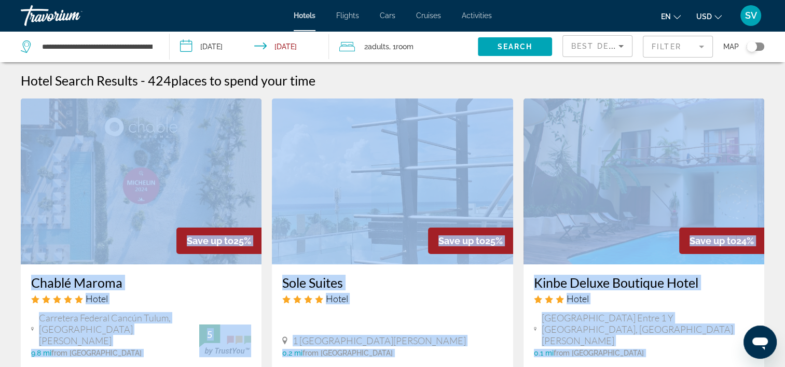
click at [427, 297] on div "Hotel" at bounding box center [392, 298] width 220 height 11
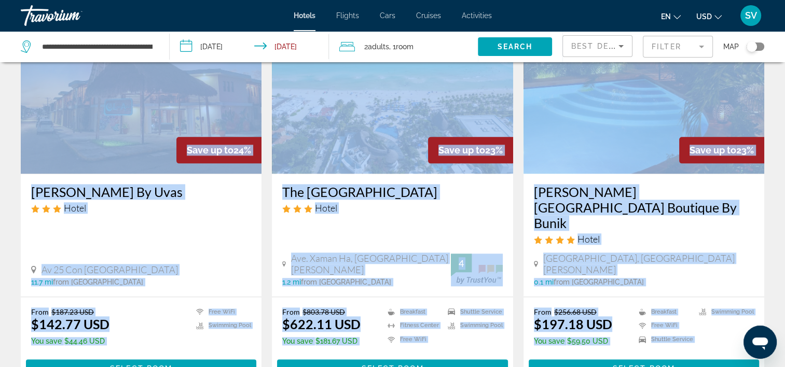
scroll to position [1291, 0]
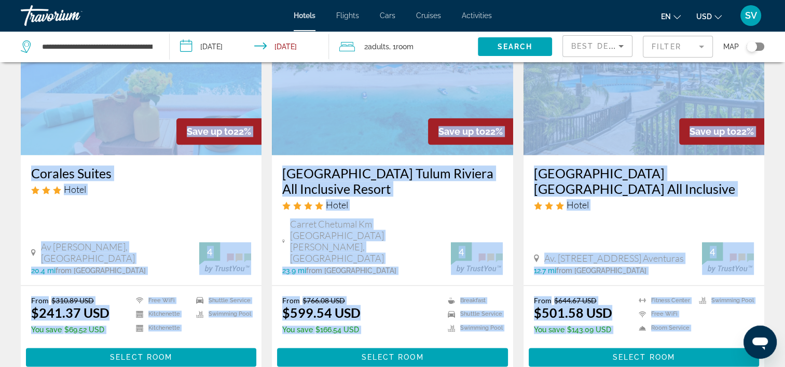
scroll to position [1297, 0]
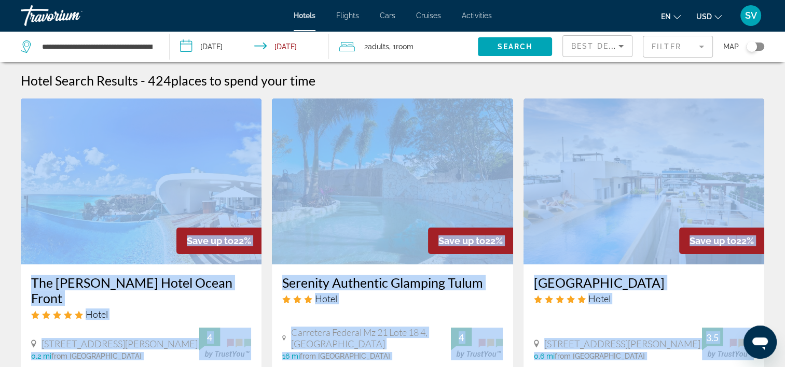
click at [552, 139] on img "Main content" at bounding box center [643, 182] width 241 height 166
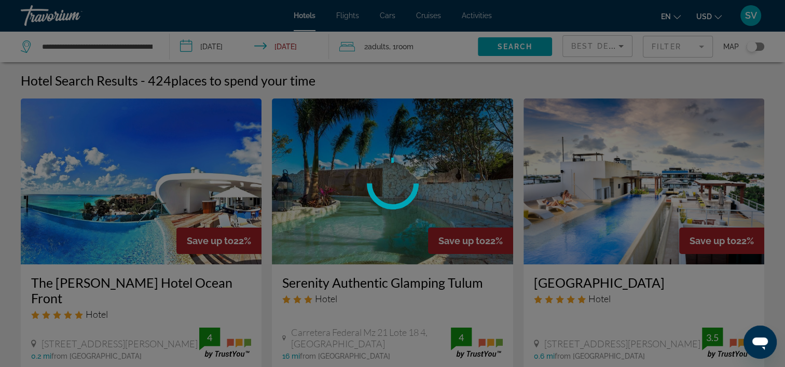
click at [552, 157] on div at bounding box center [392, 183] width 785 height 367
